Goal: Task Accomplishment & Management: Manage account settings

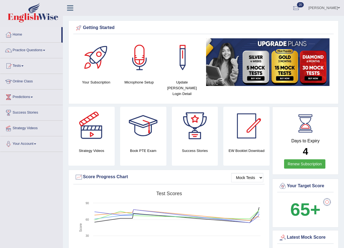
click at [315, 5] on link "Annifred Onaghise" at bounding box center [324, 7] width 40 height 14
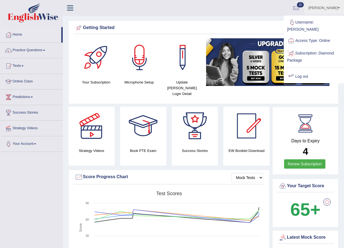
click at [310, 72] on link "Log out" at bounding box center [313, 76] width 59 height 13
